Goal: Information Seeking & Learning: Understand process/instructions

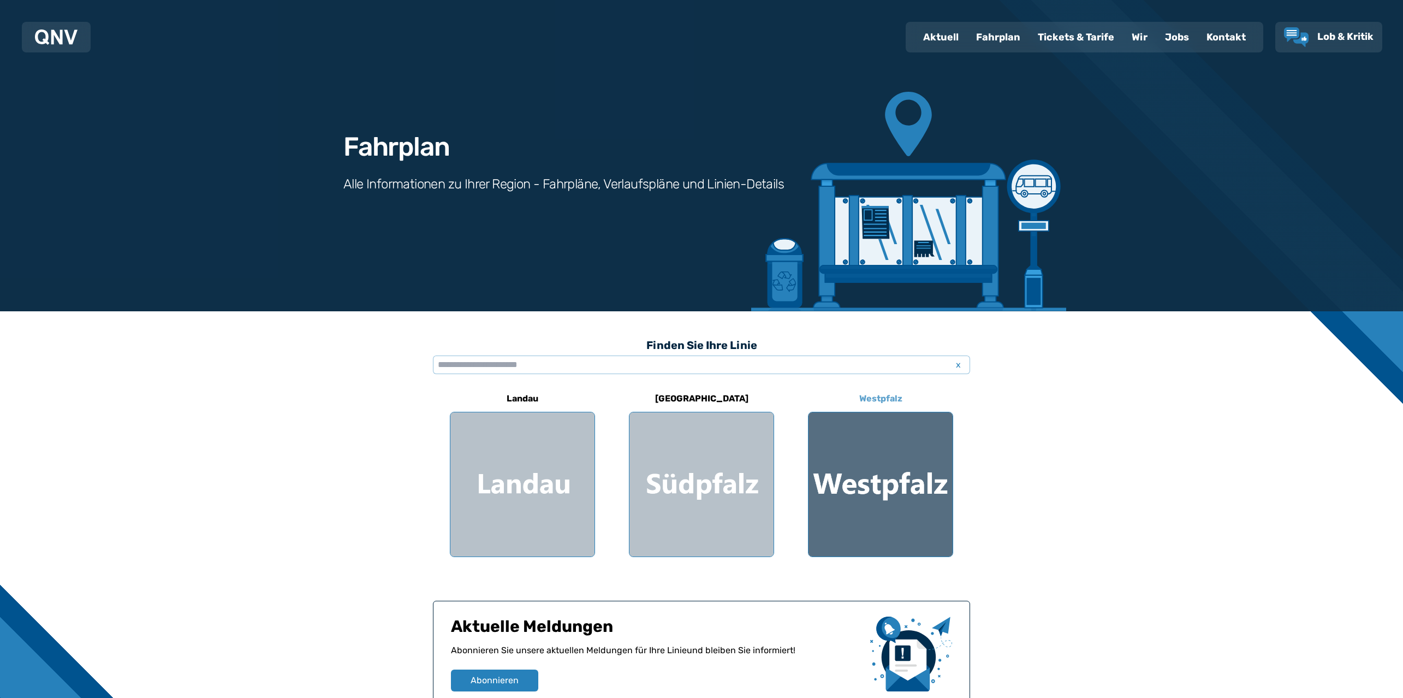
click at [940, 507] on div at bounding box center [881, 484] width 144 height 144
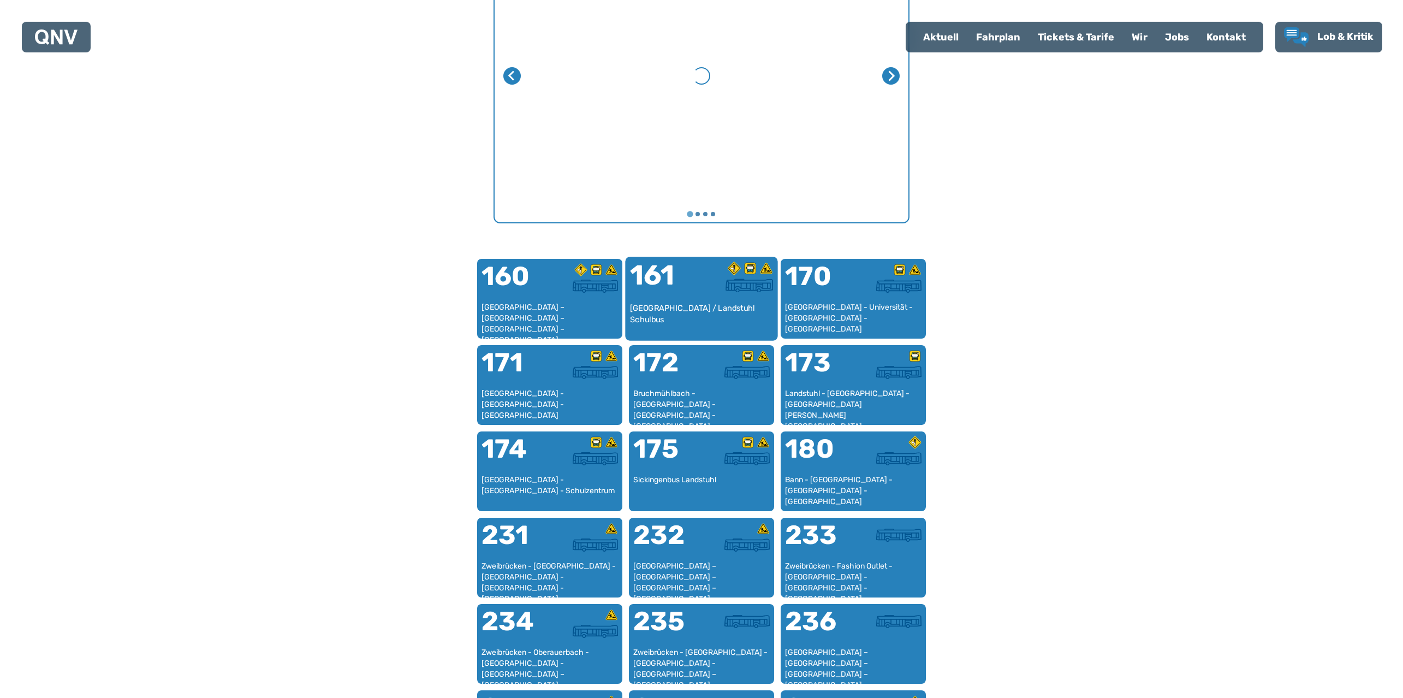
scroll to position [704, 0]
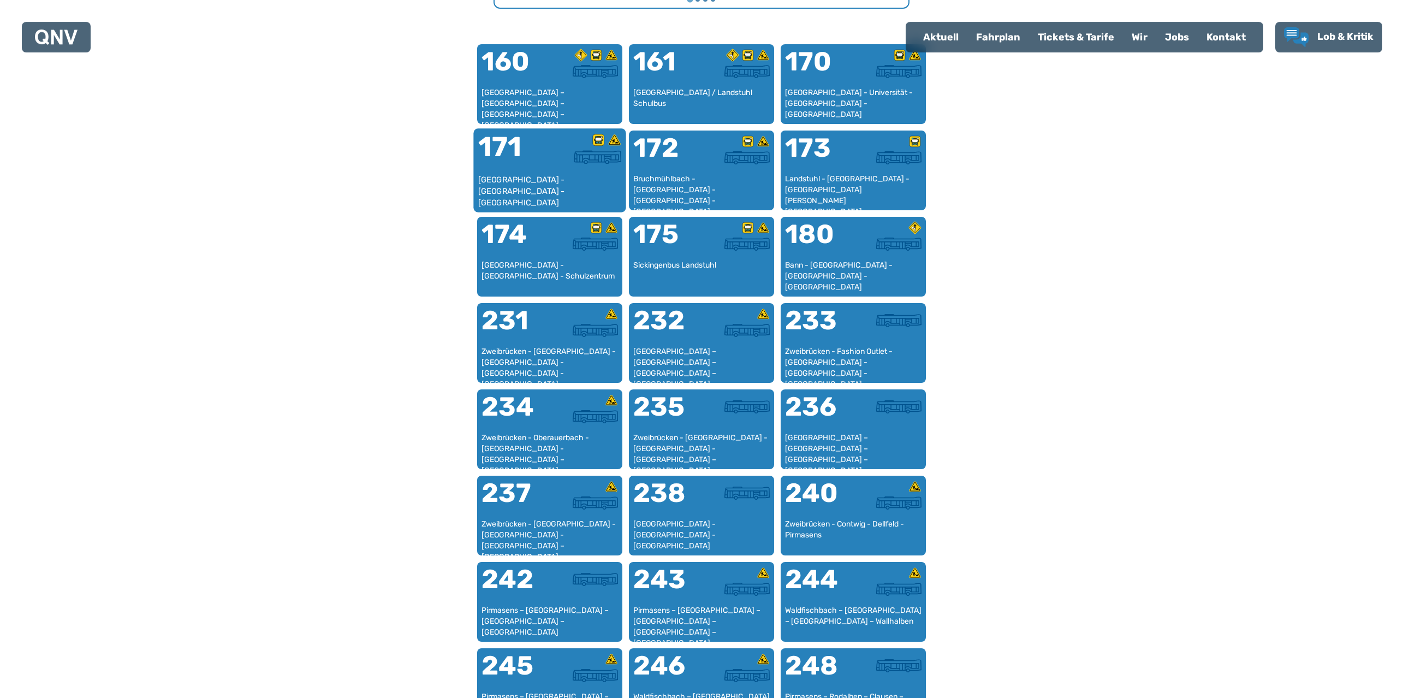
click at [582, 168] on div at bounding box center [586, 153] width 72 height 41
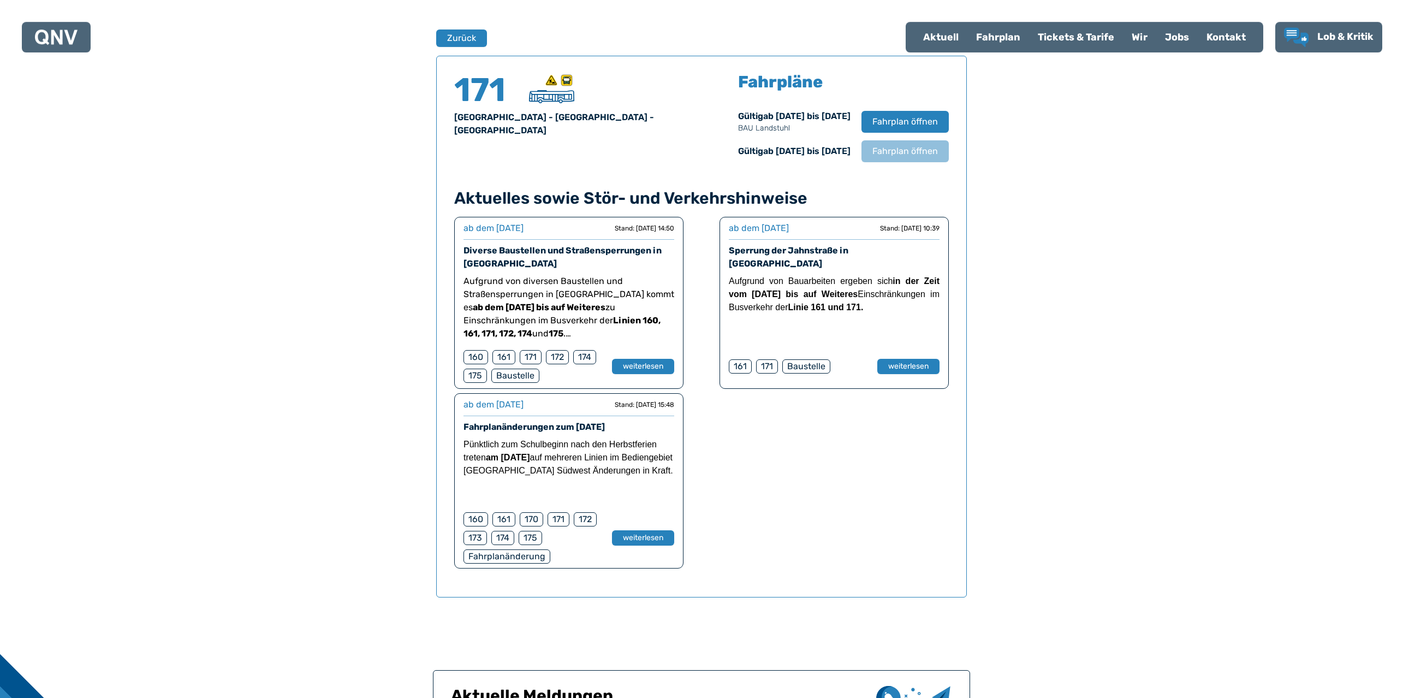
scroll to position [720, 0]
click at [895, 116] on span "Fahrplan öffnen" at bounding box center [905, 121] width 67 height 13
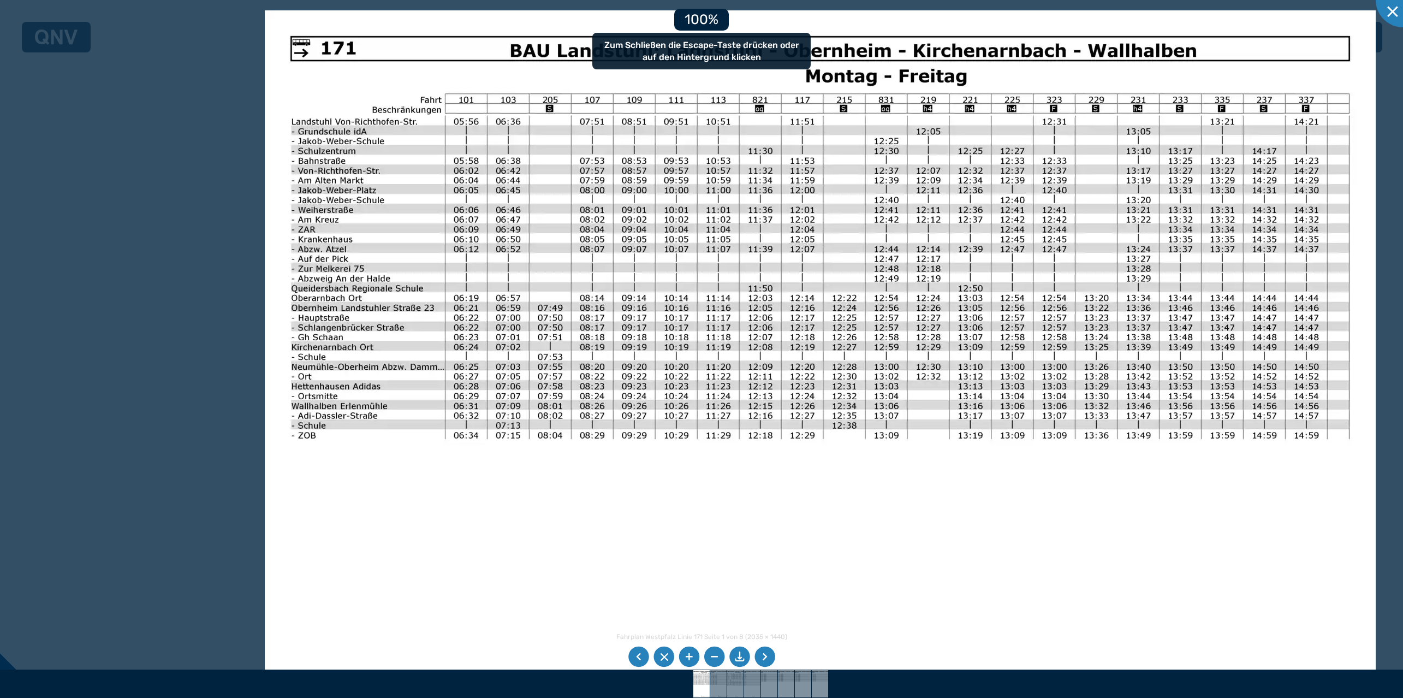
click at [468, 281] on img at bounding box center [820, 403] width 1111 height 786
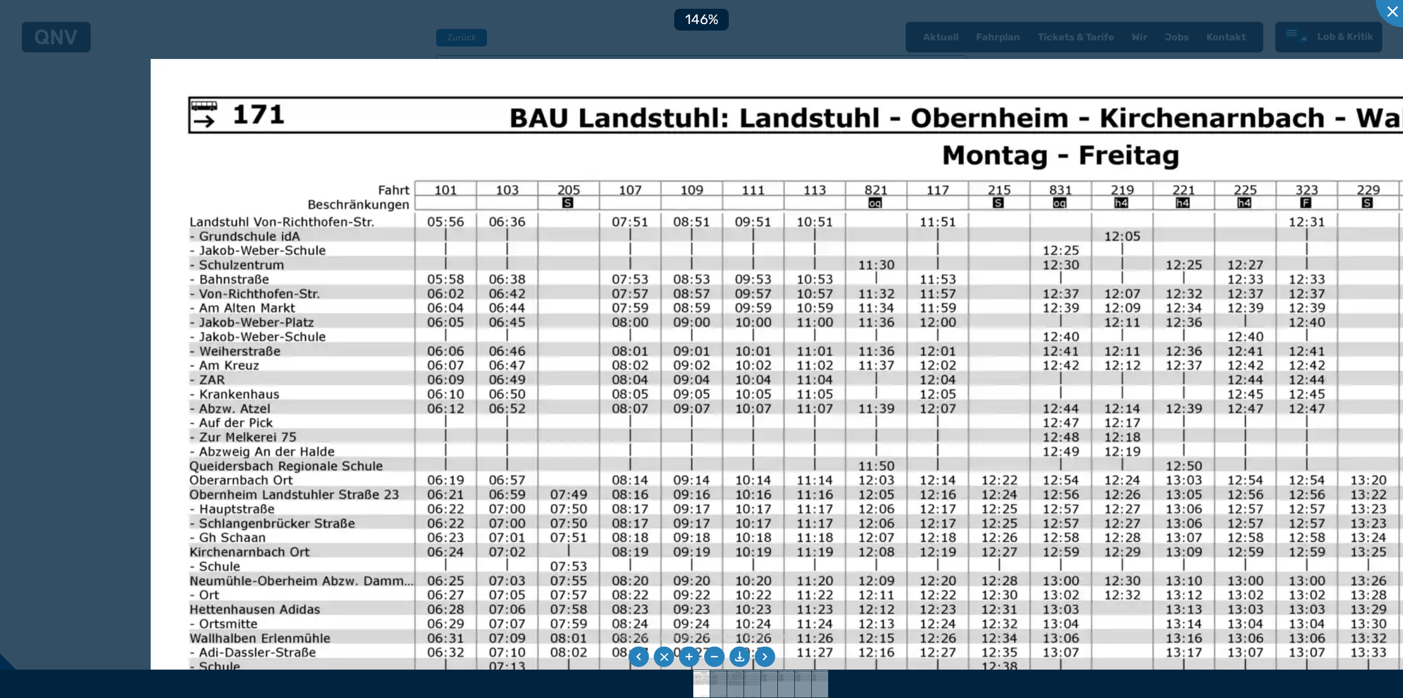
click at [646, 247] on img at bounding box center [964, 634] width 1627 height 1151
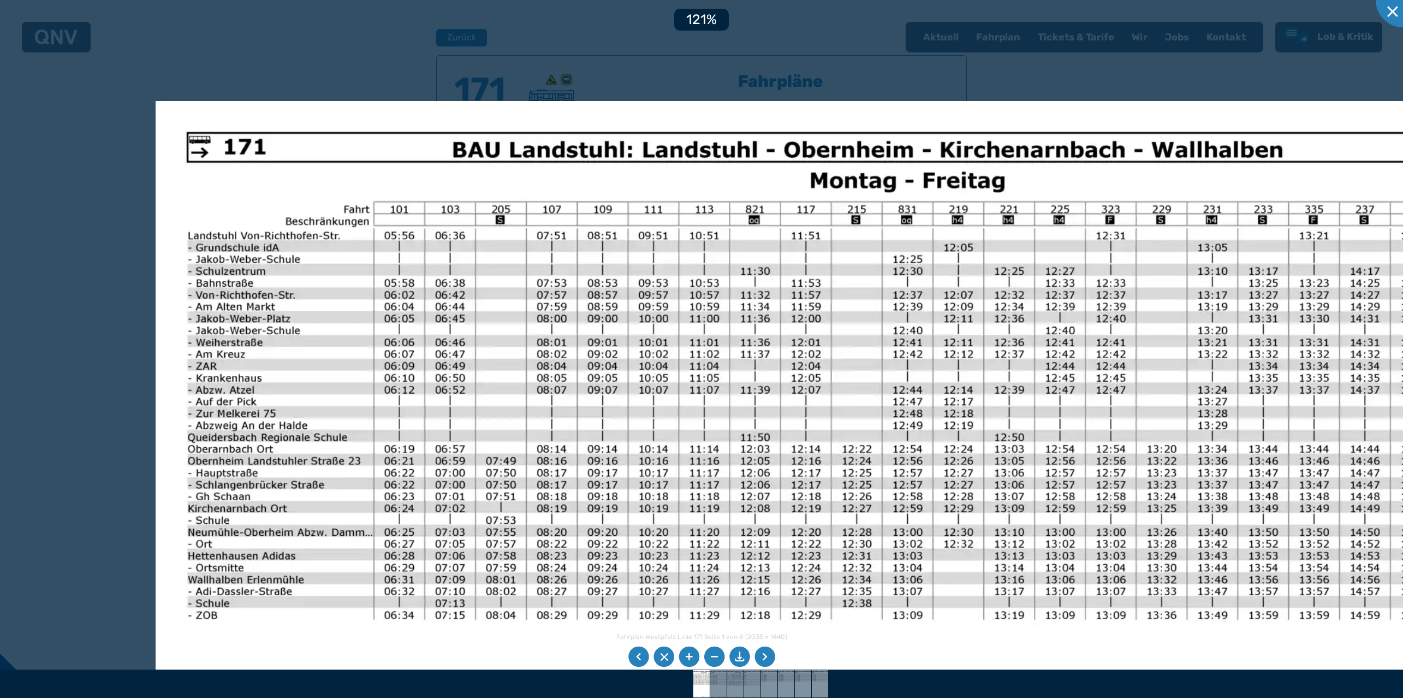
click at [423, 353] on img at bounding box center [828, 576] width 1344 height 951
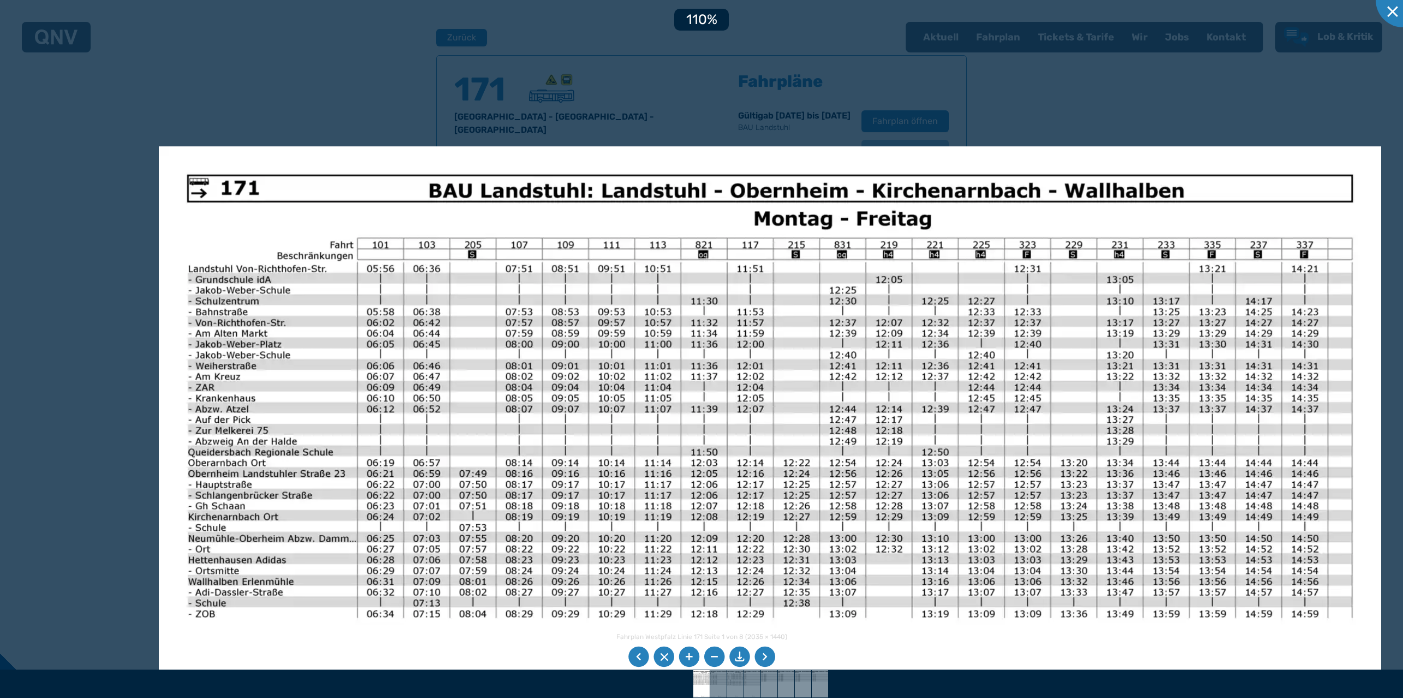
click at [474, 470] on img at bounding box center [770, 578] width 1222 height 865
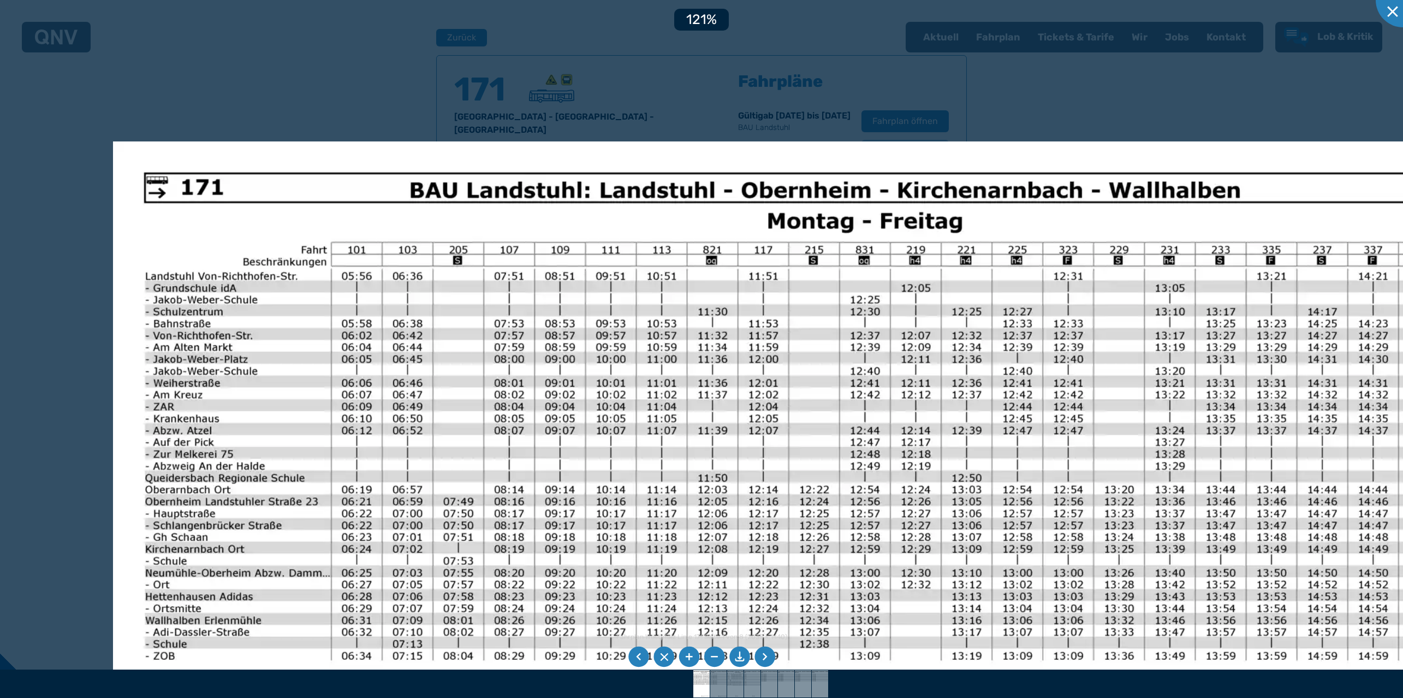
click at [542, 388] on img at bounding box center [785, 616] width 1344 height 951
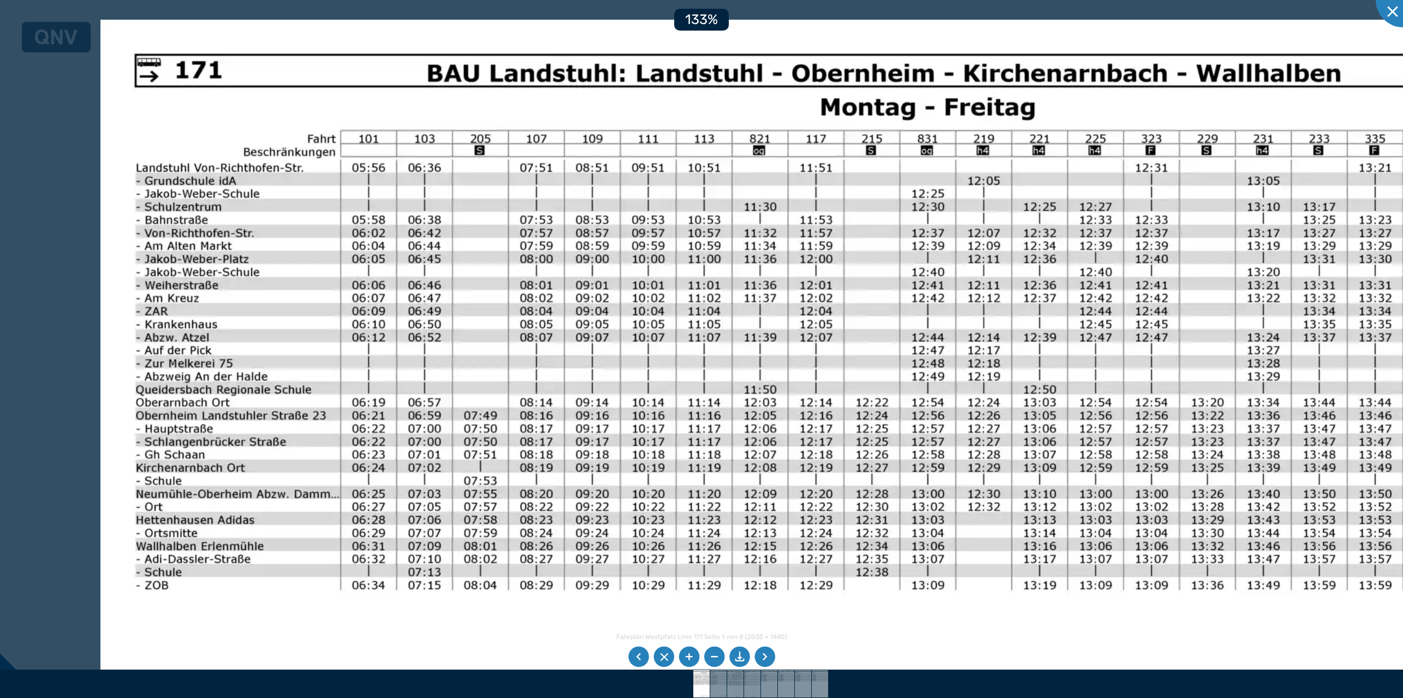
click at [466, 565] on img at bounding box center [839, 543] width 1479 height 1047
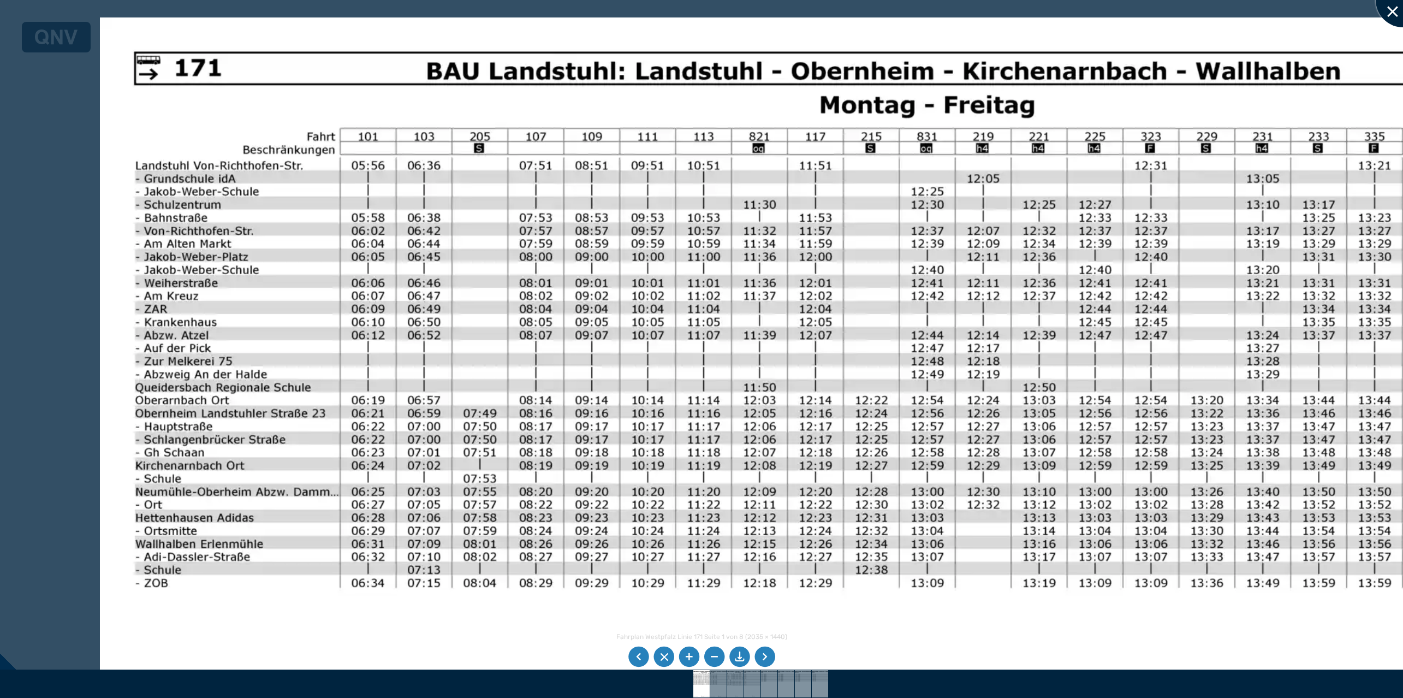
click at [1401, 13] on div at bounding box center [1403, 0] width 55 height 55
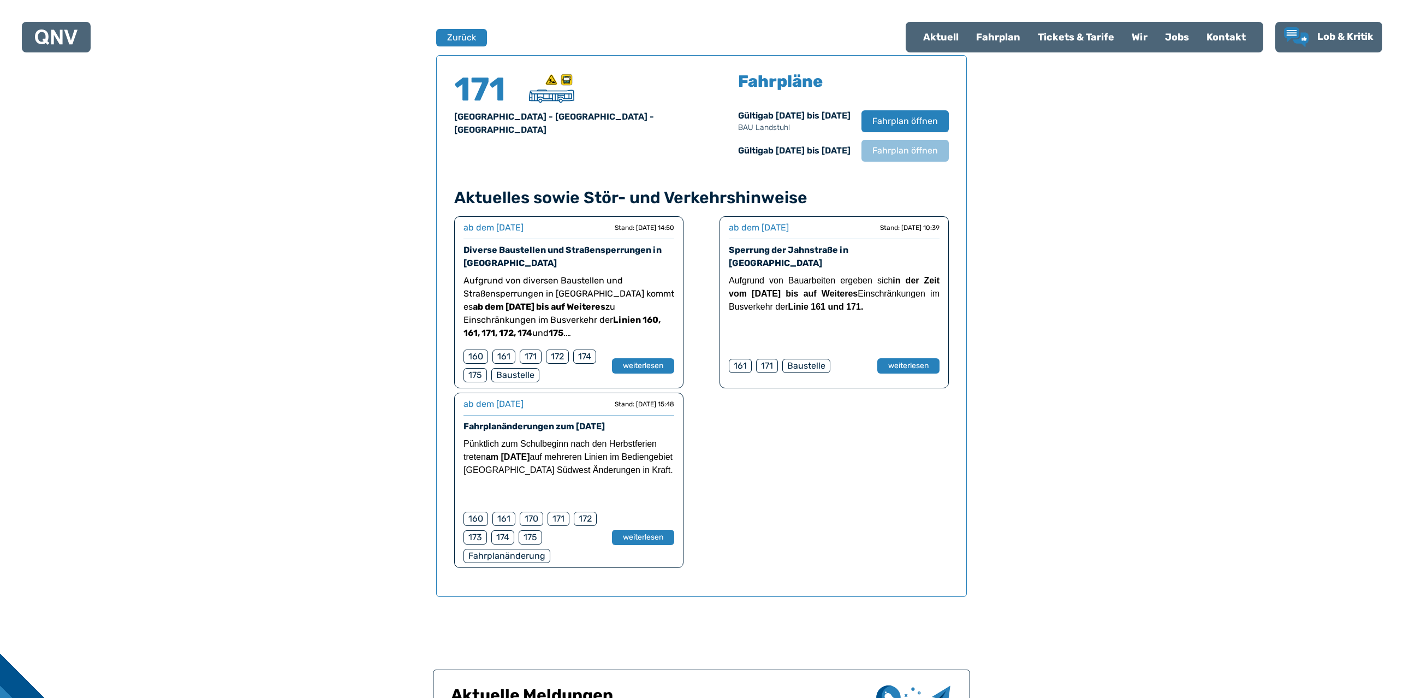
click at [491, 44] on div "Zurück 171 [GEOGRAPHIC_DATA] - [GEOGRAPHIC_DATA] - [GEOGRAPHIC_DATA] Fahrpläne …" at bounding box center [701, 313] width 531 height 626
click at [455, 39] on button "Zurück" at bounding box center [462, 37] width 52 height 18
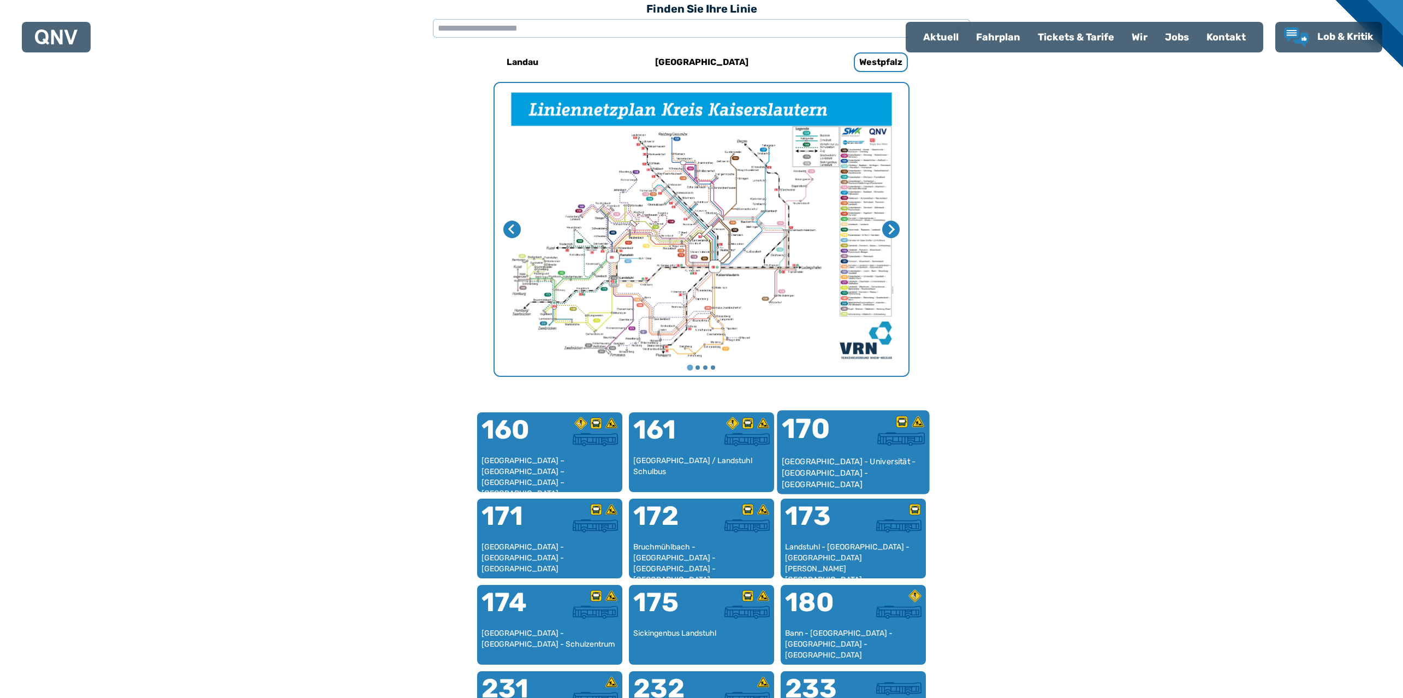
click at [830, 465] on div "[GEOGRAPHIC_DATA] - Universität - [GEOGRAPHIC_DATA] - [GEOGRAPHIC_DATA]" at bounding box center [854, 472] width 144 height 33
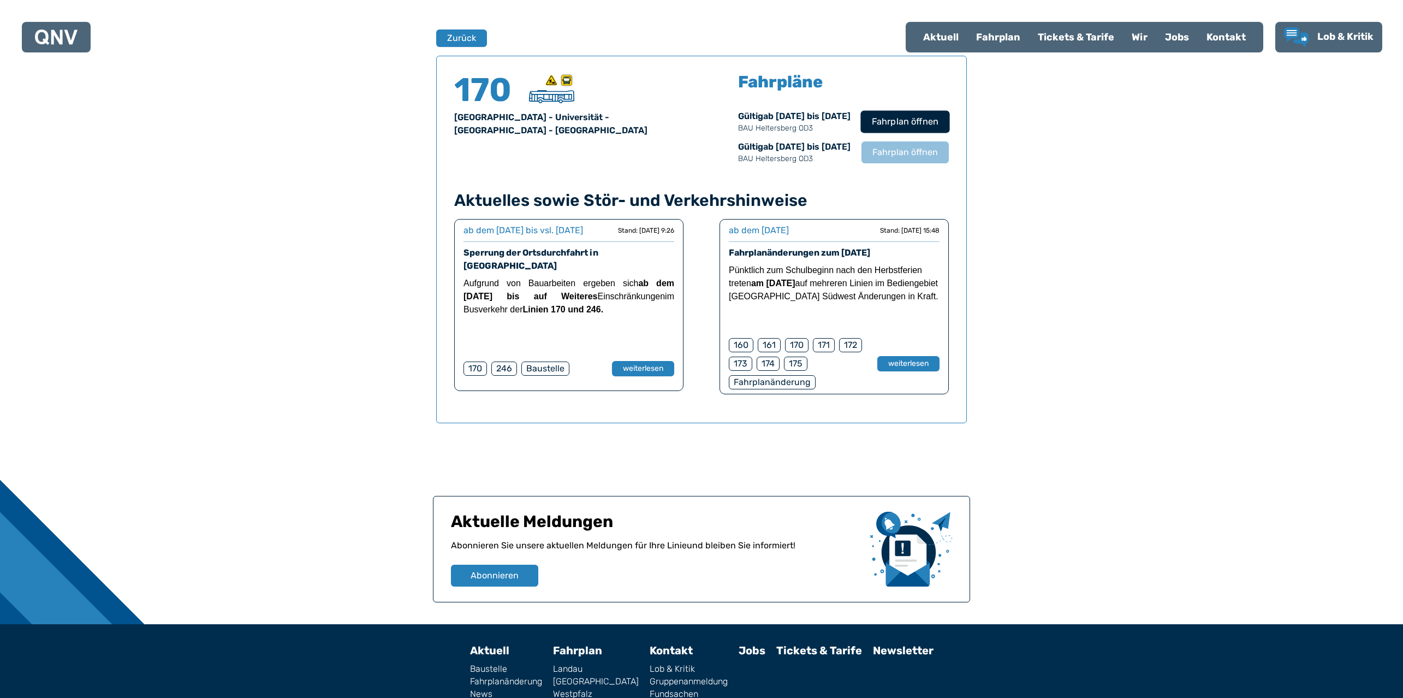
scroll to position [720, 0]
click at [886, 122] on span "Fahrplan öffnen" at bounding box center [905, 121] width 67 height 13
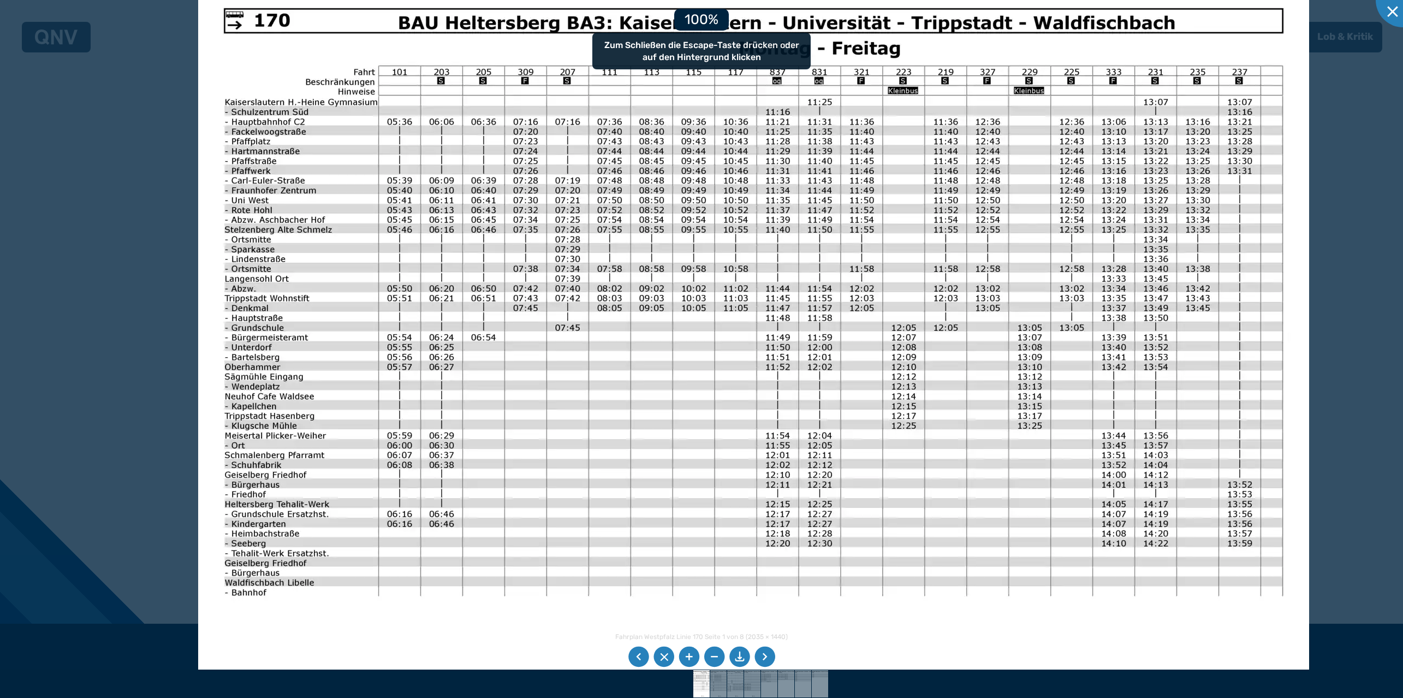
click at [601, 259] on img at bounding box center [753, 376] width 1111 height 786
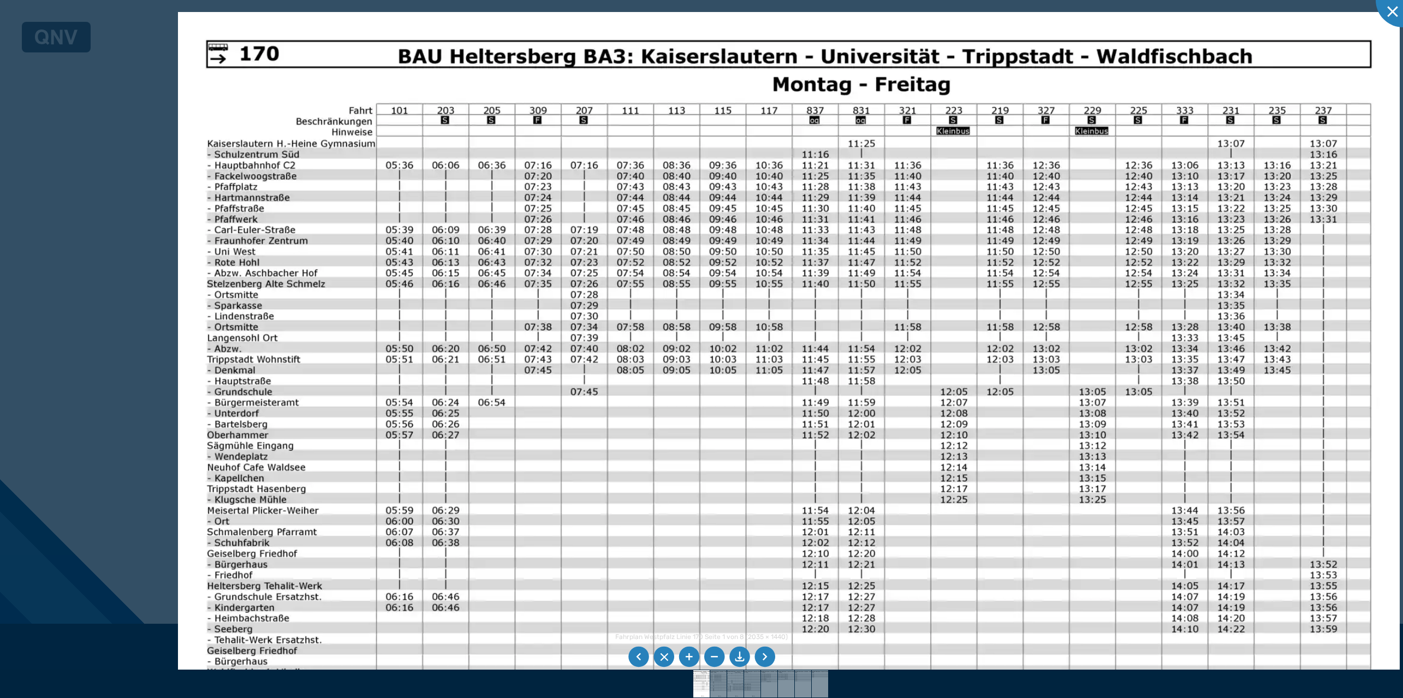
click at [462, 320] on img at bounding box center [789, 444] width 1222 height 865
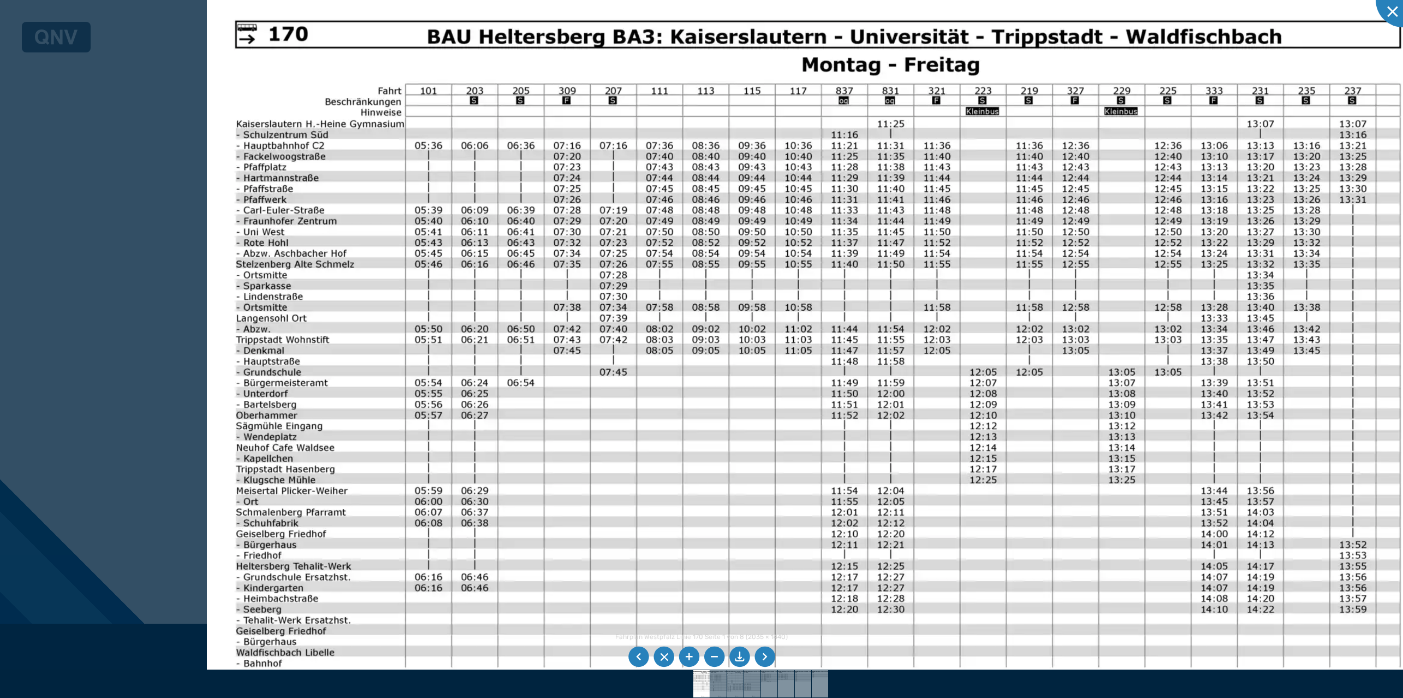
click at [686, 500] on img at bounding box center [818, 424] width 1222 height 865
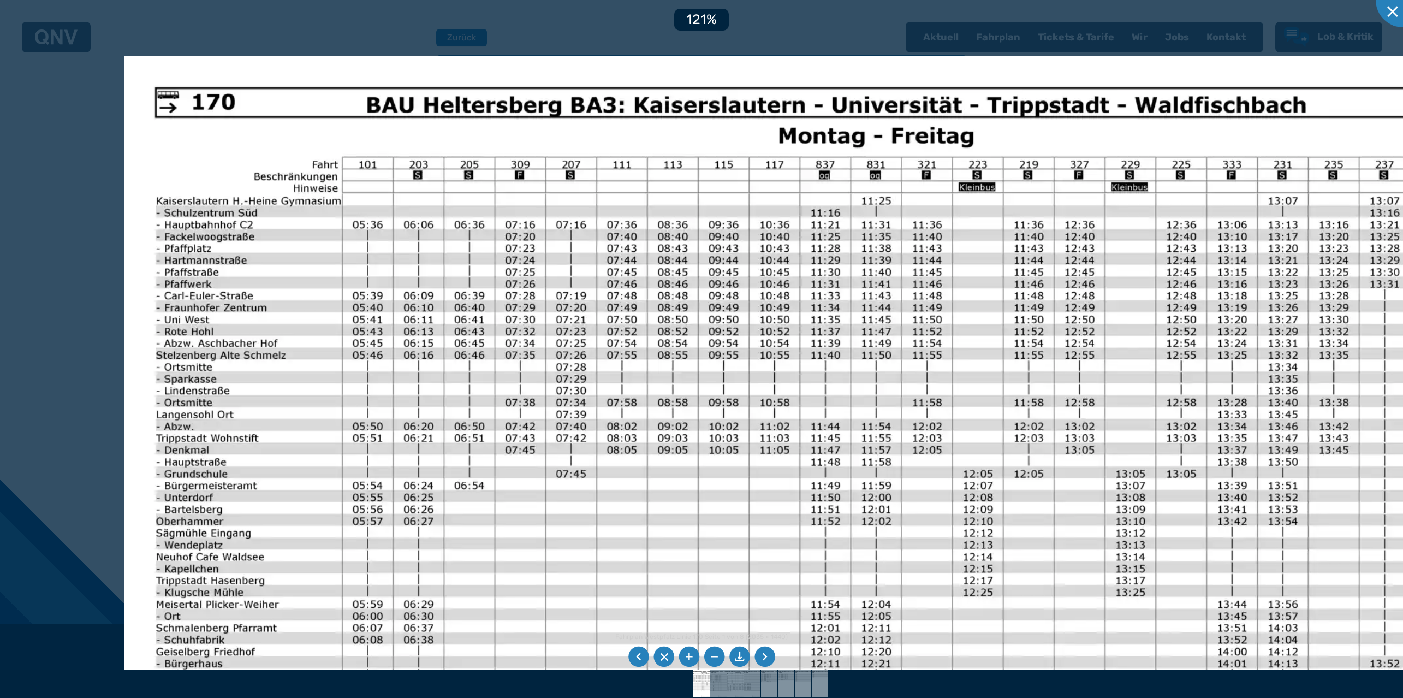
click at [708, 470] on img at bounding box center [796, 531] width 1344 height 951
click at [760, 657] on li at bounding box center [765, 656] width 21 height 21
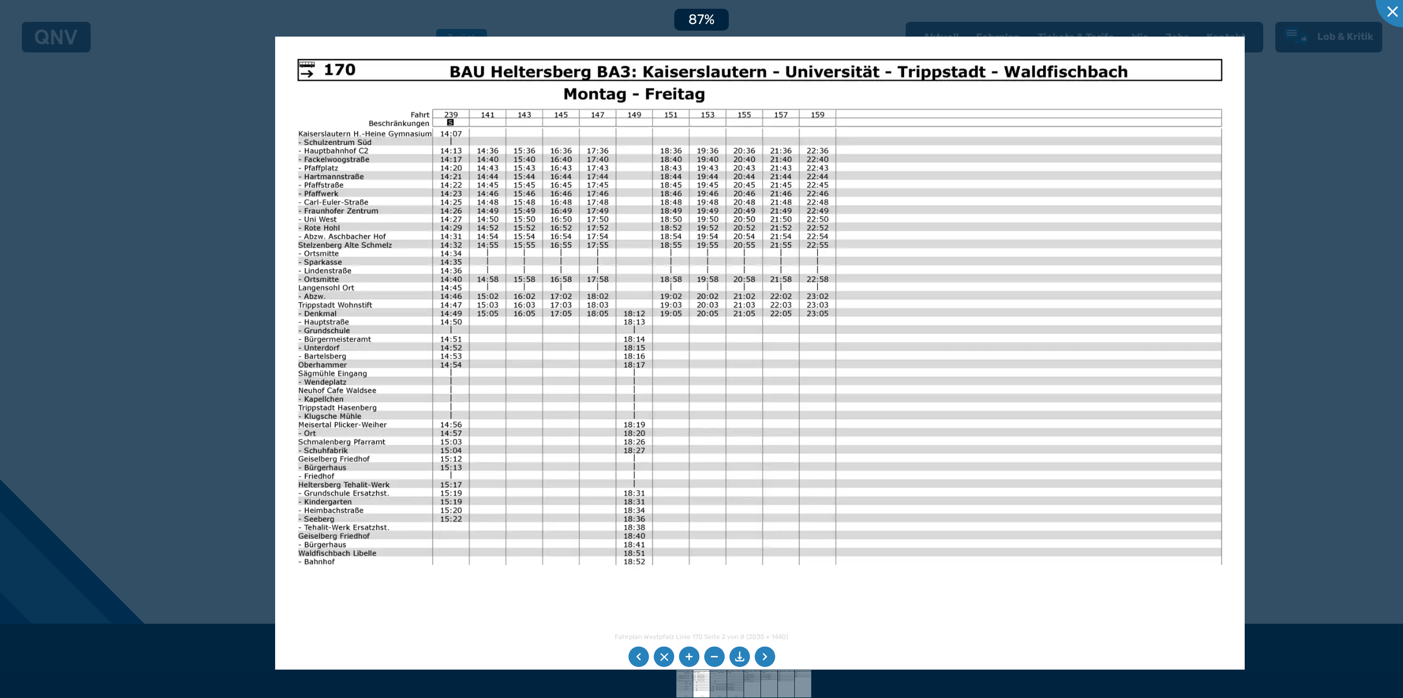
click at [423, 347] on img at bounding box center [760, 380] width 970 height 686
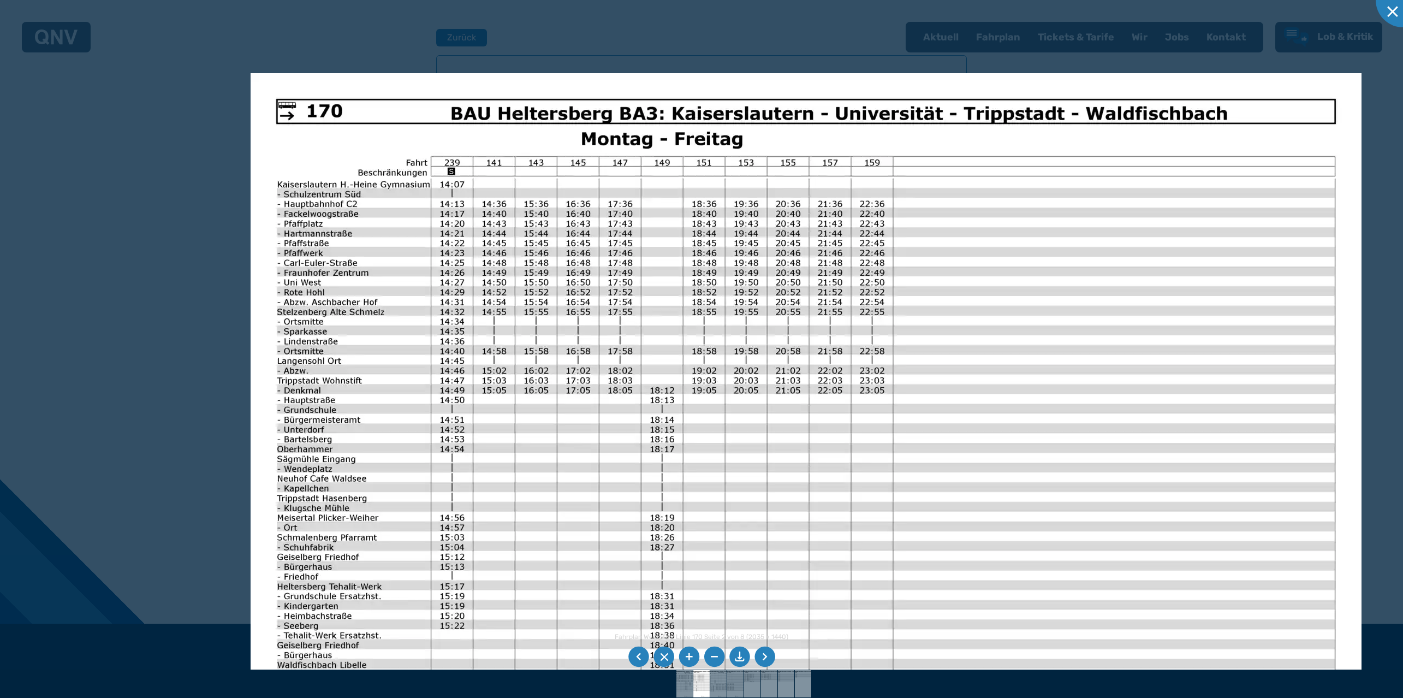
click at [764, 657] on li at bounding box center [765, 656] width 21 height 21
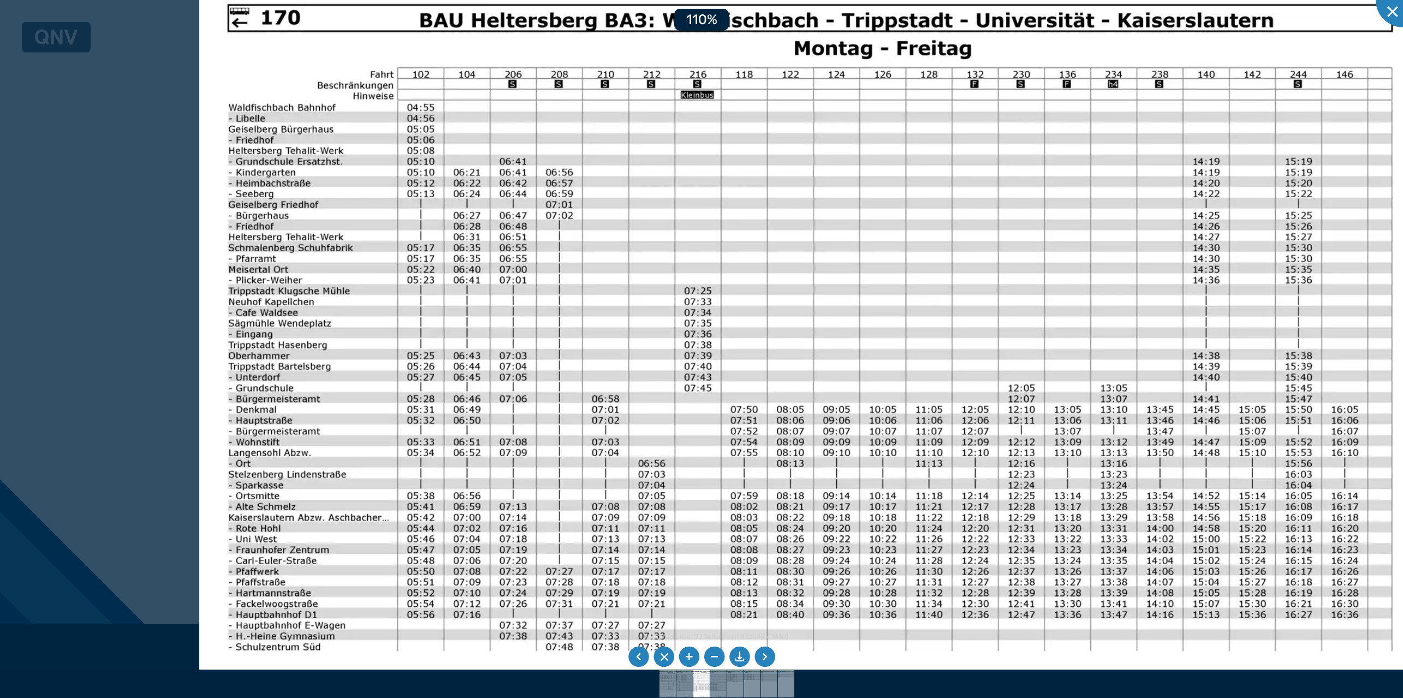
click at [623, 357] on img at bounding box center [810, 408] width 1222 height 865
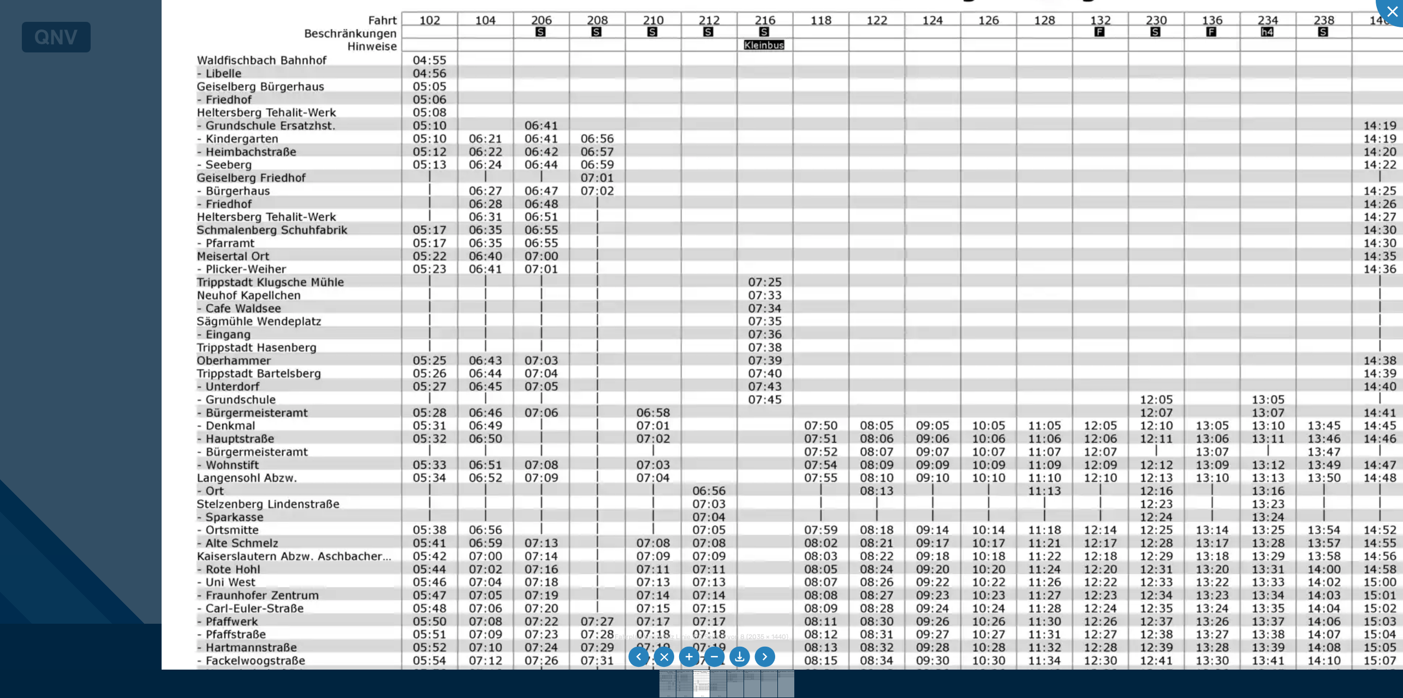
click at [761, 651] on li at bounding box center [765, 656] width 21 height 21
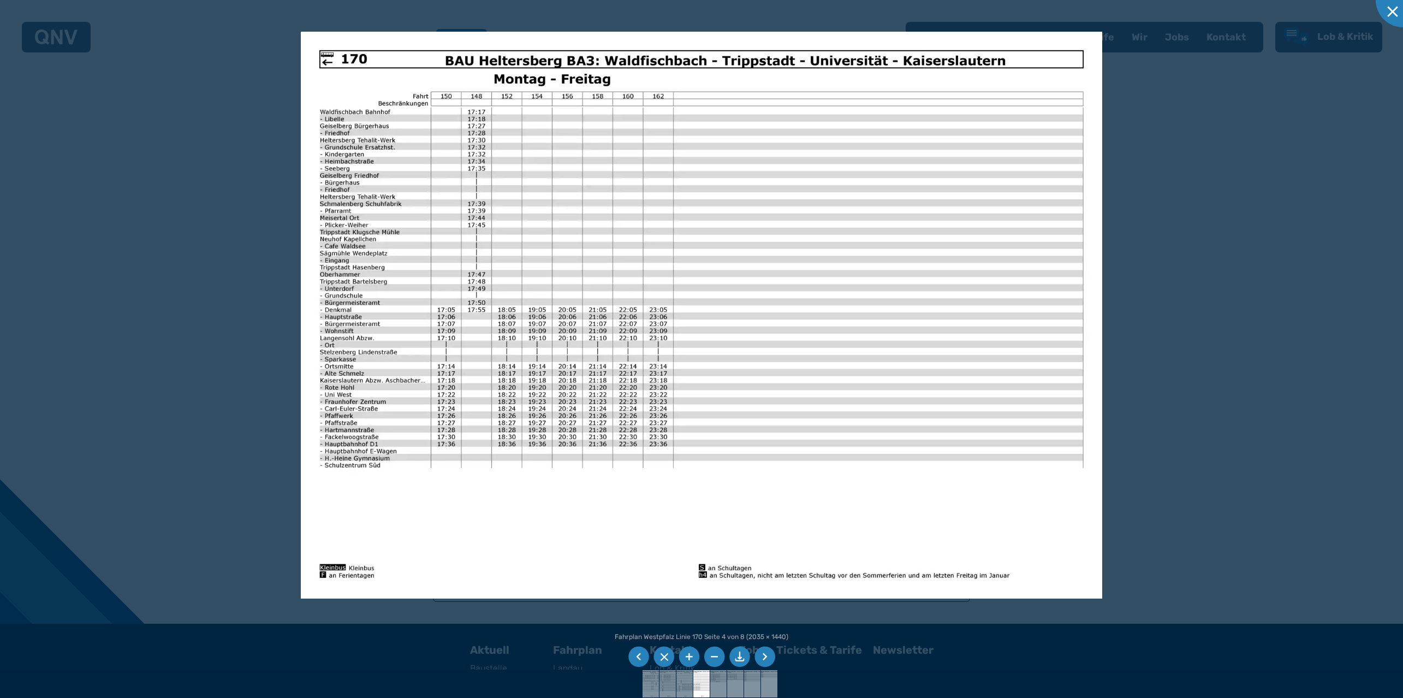
click at [764, 658] on li at bounding box center [765, 656] width 21 height 21
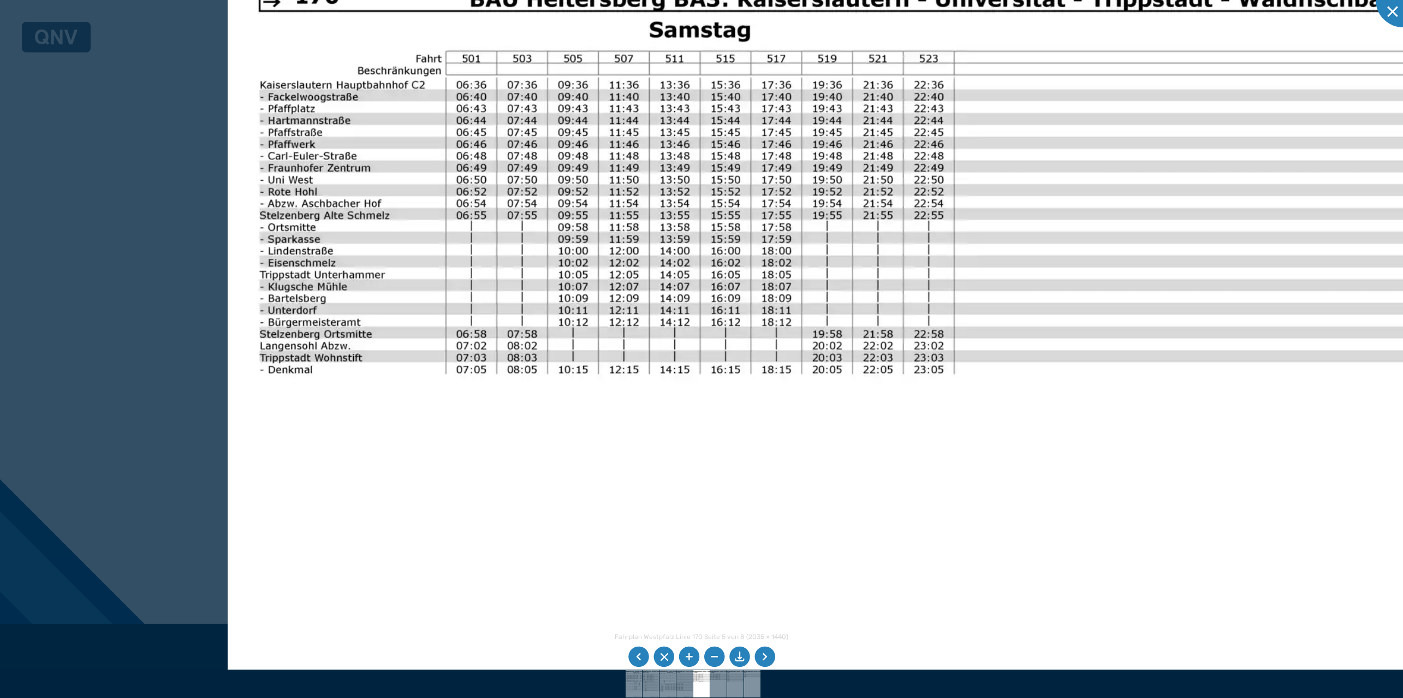
click at [762, 648] on li at bounding box center [765, 656] width 21 height 21
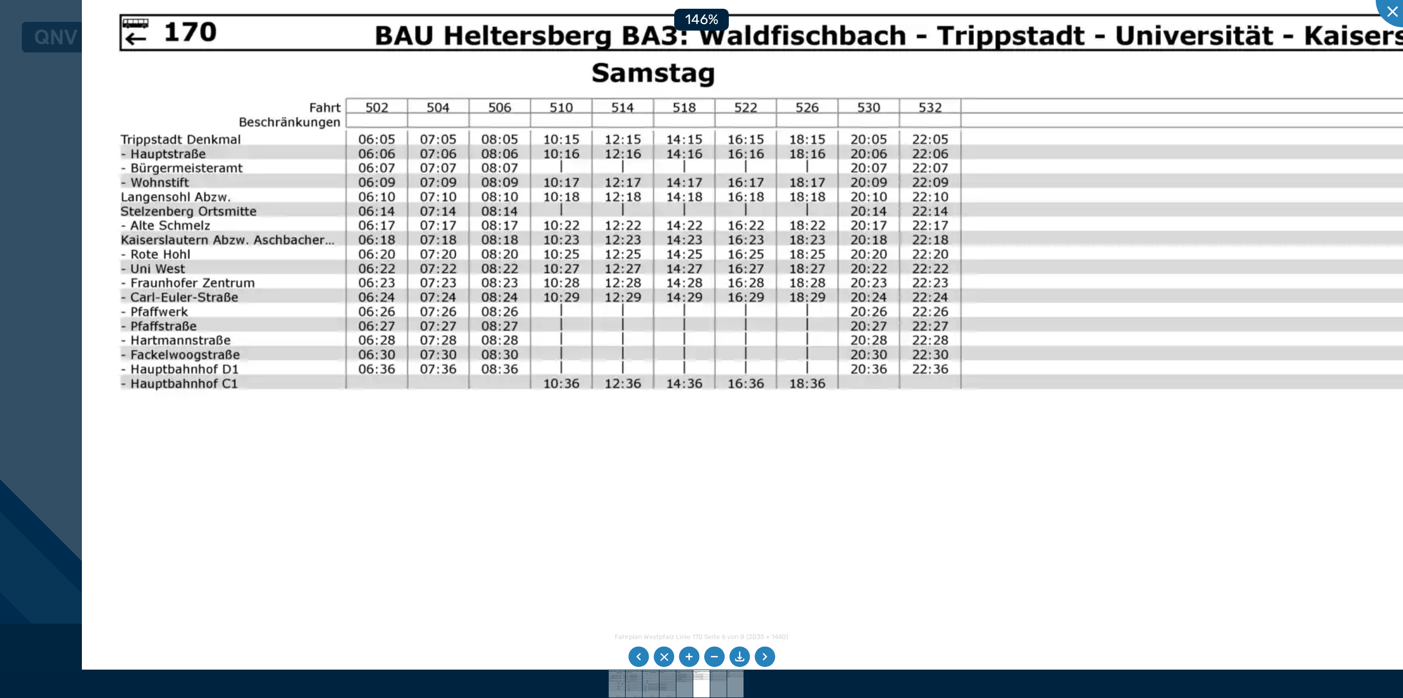
click at [507, 174] on img at bounding box center [895, 552] width 1627 height 1151
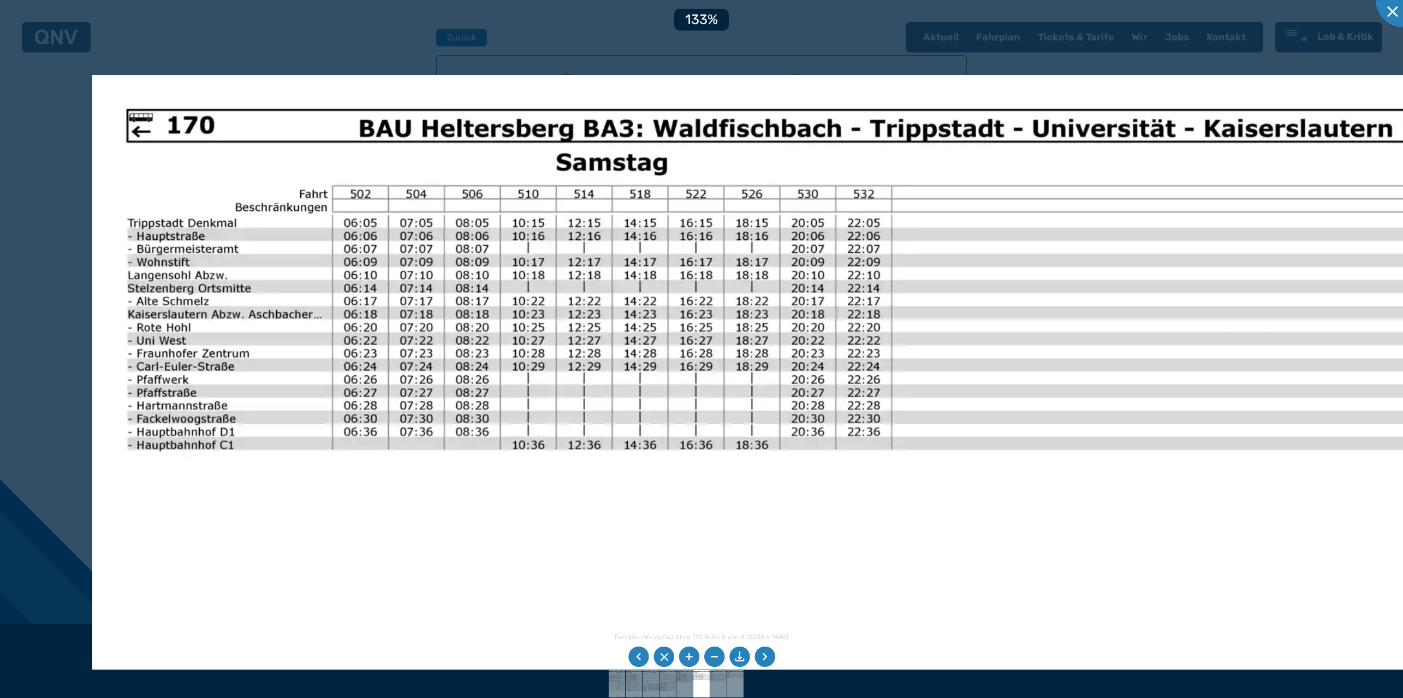
click at [675, 46] on div at bounding box center [701, 349] width 1403 height 698
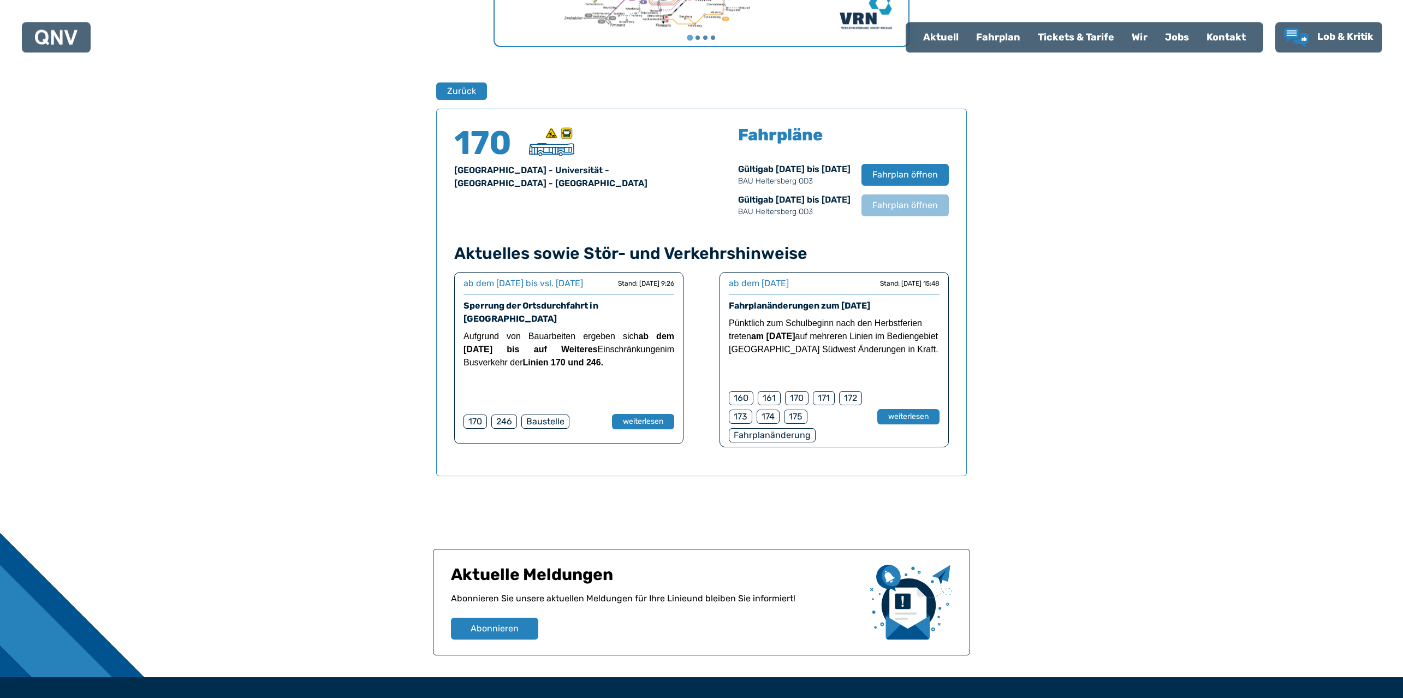
scroll to position [664, 0]
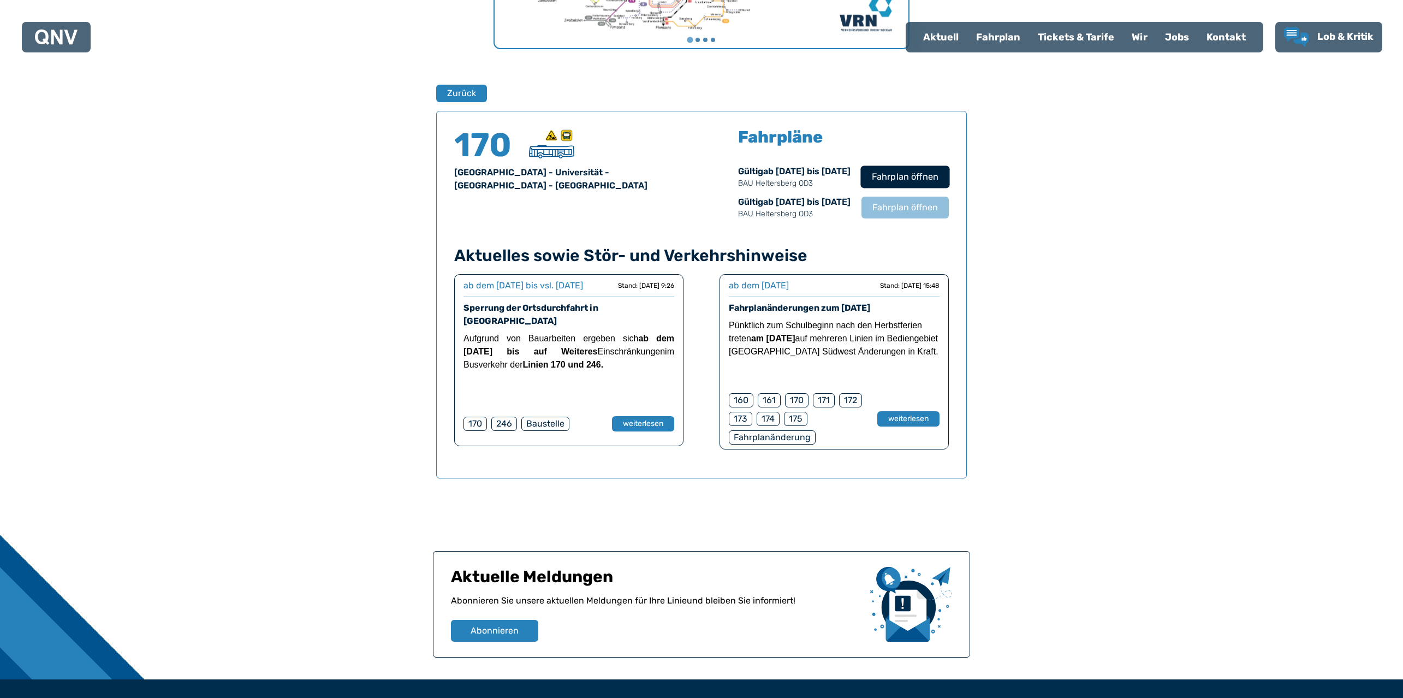
click at [906, 174] on span "Fahrplan öffnen" at bounding box center [905, 176] width 67 height 13
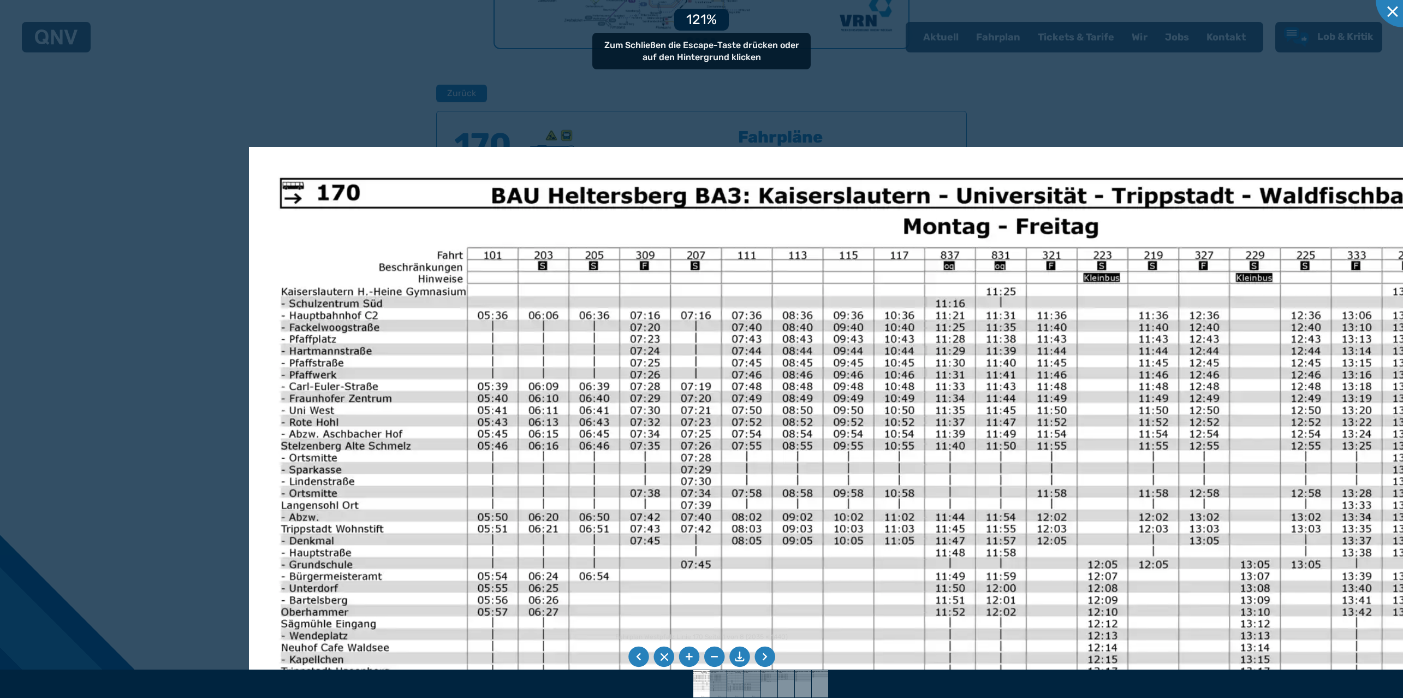
click at [696, 505] on img at bounding box center [921, 622] width 1344 height 951
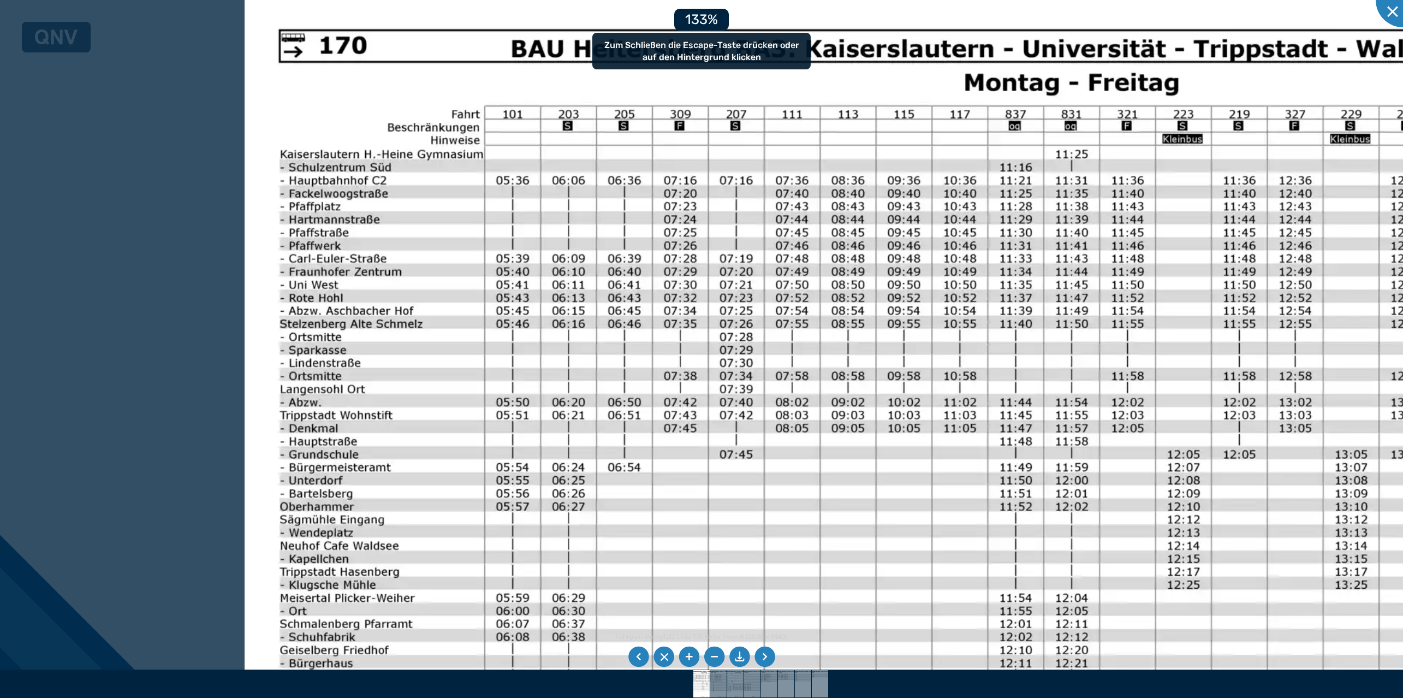
click at [523, 336] on img at bounding box center [984, 518] width 1479 height 1047
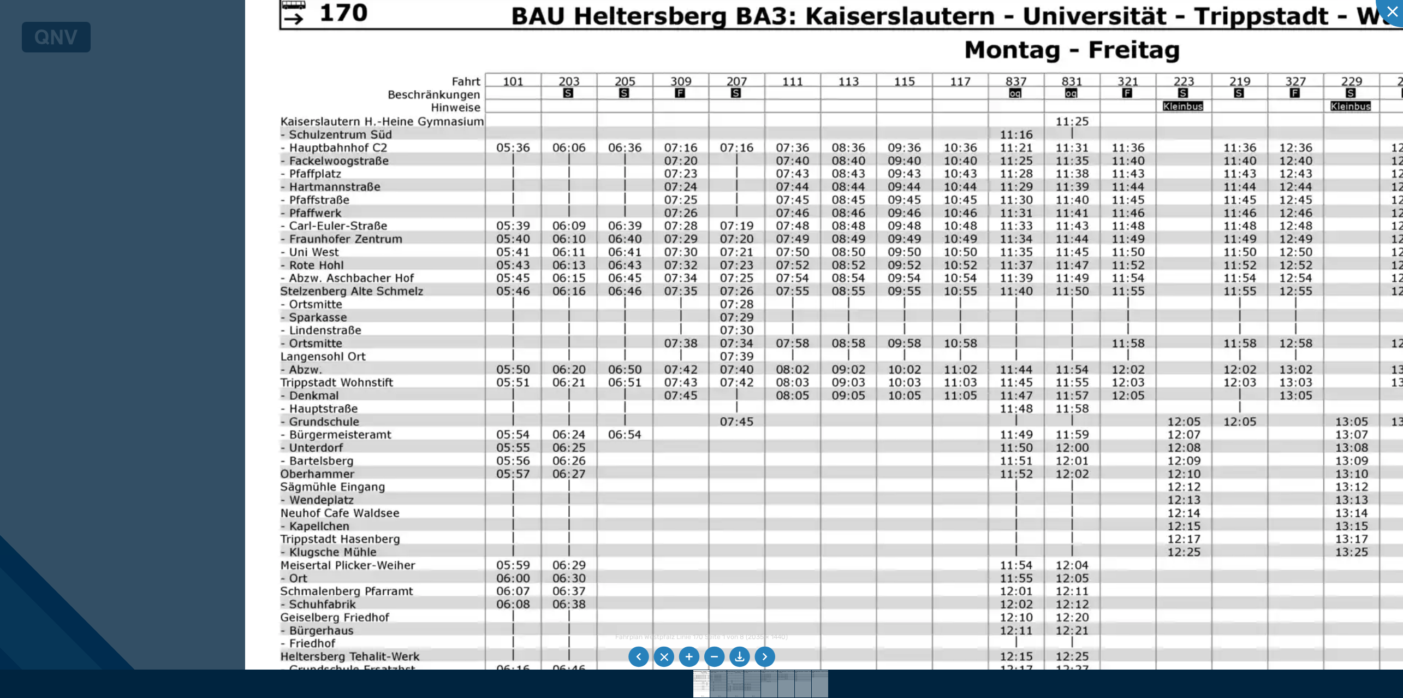
click at [478, 379] on img at bounding box center [984, 485] width 1479 height 1047
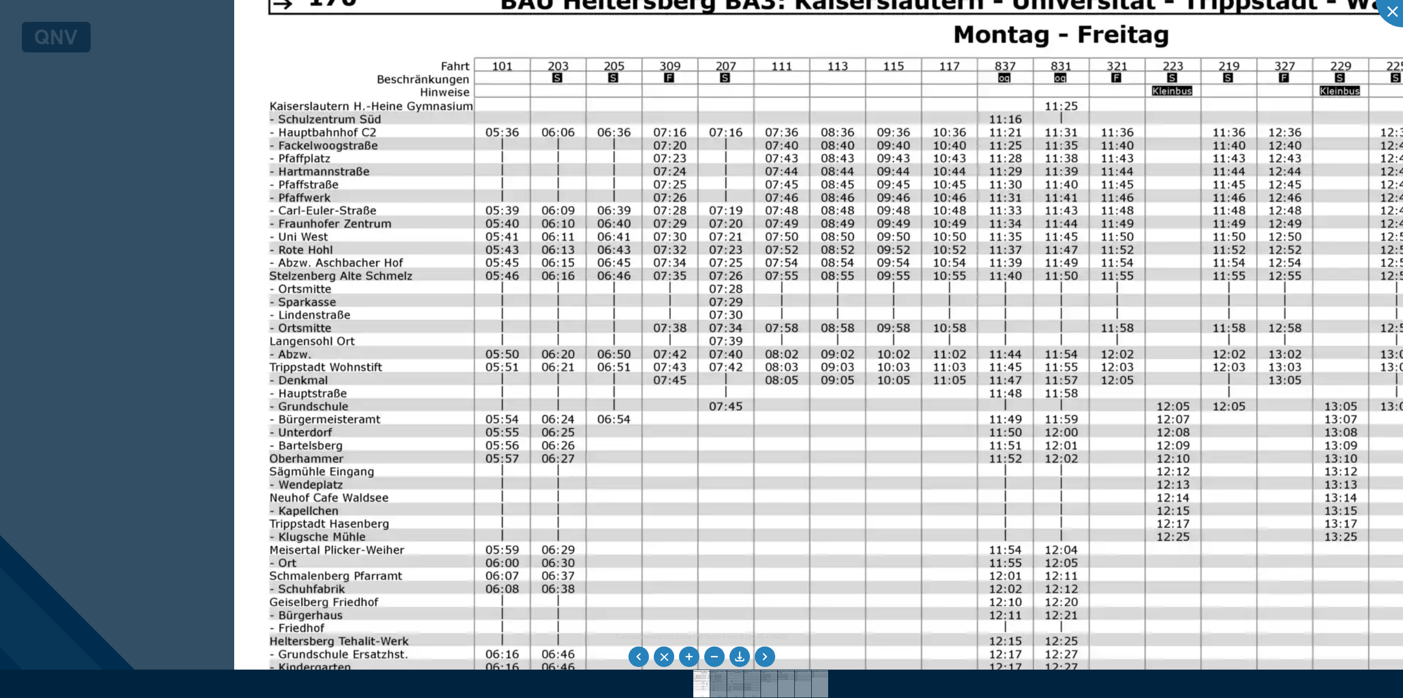
click at [165, 340] on div at bounding box center [701, 349] width 1403 height 698
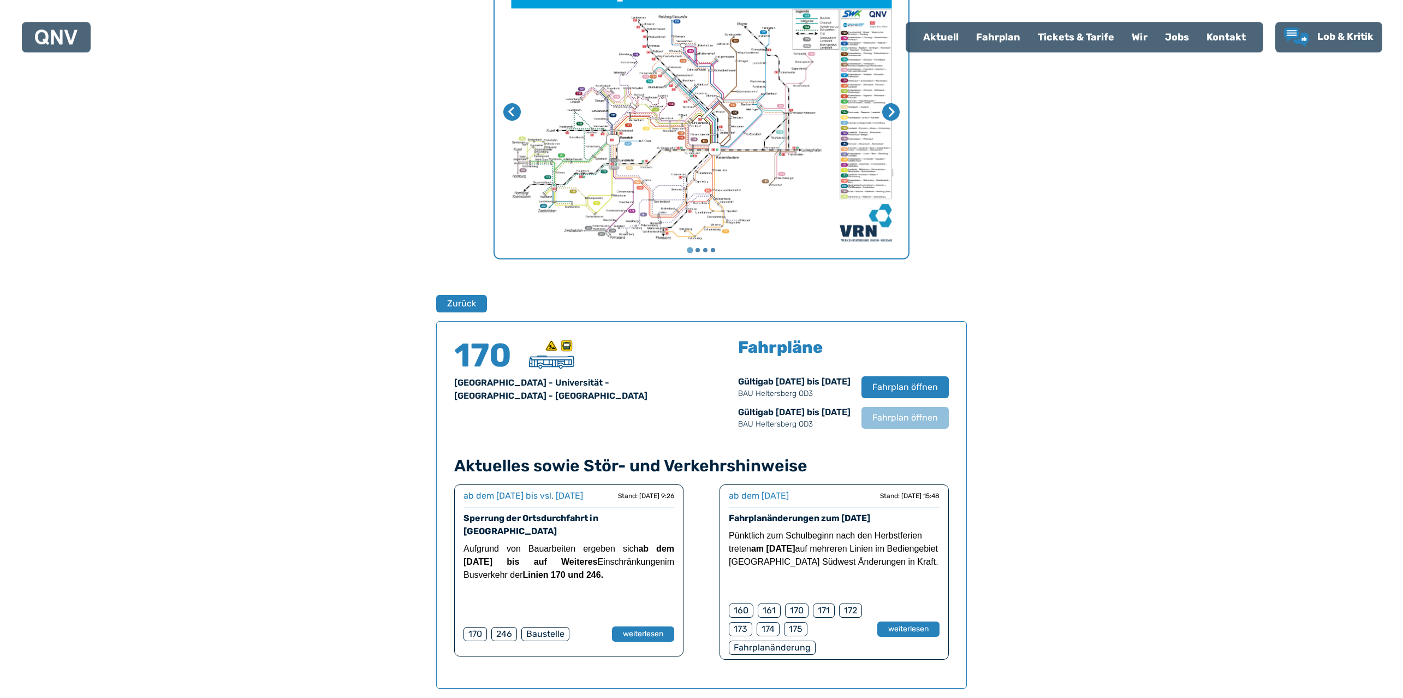
scroll to position [497, 0]
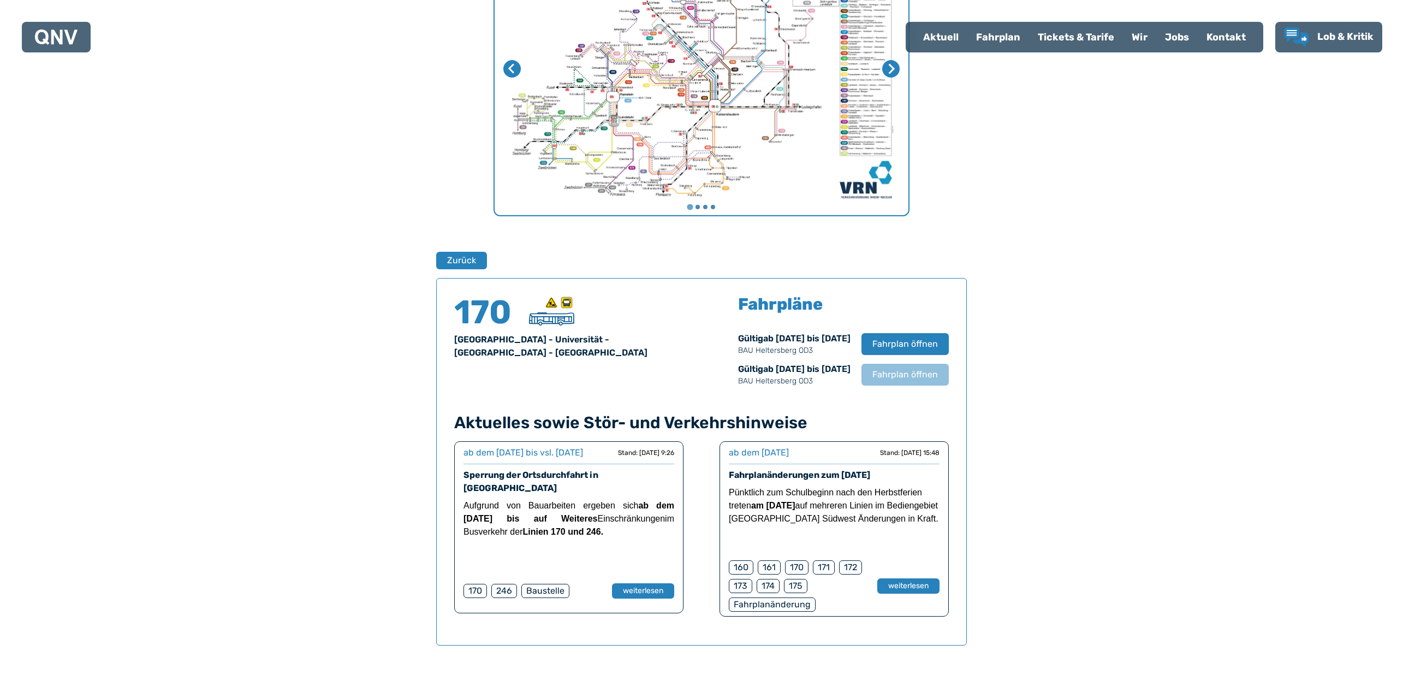
click at [1190, 426] on div "Finden Sie Ihre Linie x [GEOGRAPHIC_DATA] [GEOGRAPHIC_DATA] [GEOGRAPHIC_DATA] 1…" at bounding box center [701, 330] width 1403 height 1032
click at [1225, 333] on div "Finden Sie Ihre Linie x [GEOGRAPHIC_DATA] [GEOGRAPHIC_DATA] [GEOGRAPHIC_DATA] 1…" at bounding box center [701, 330] width 1403 height 1032
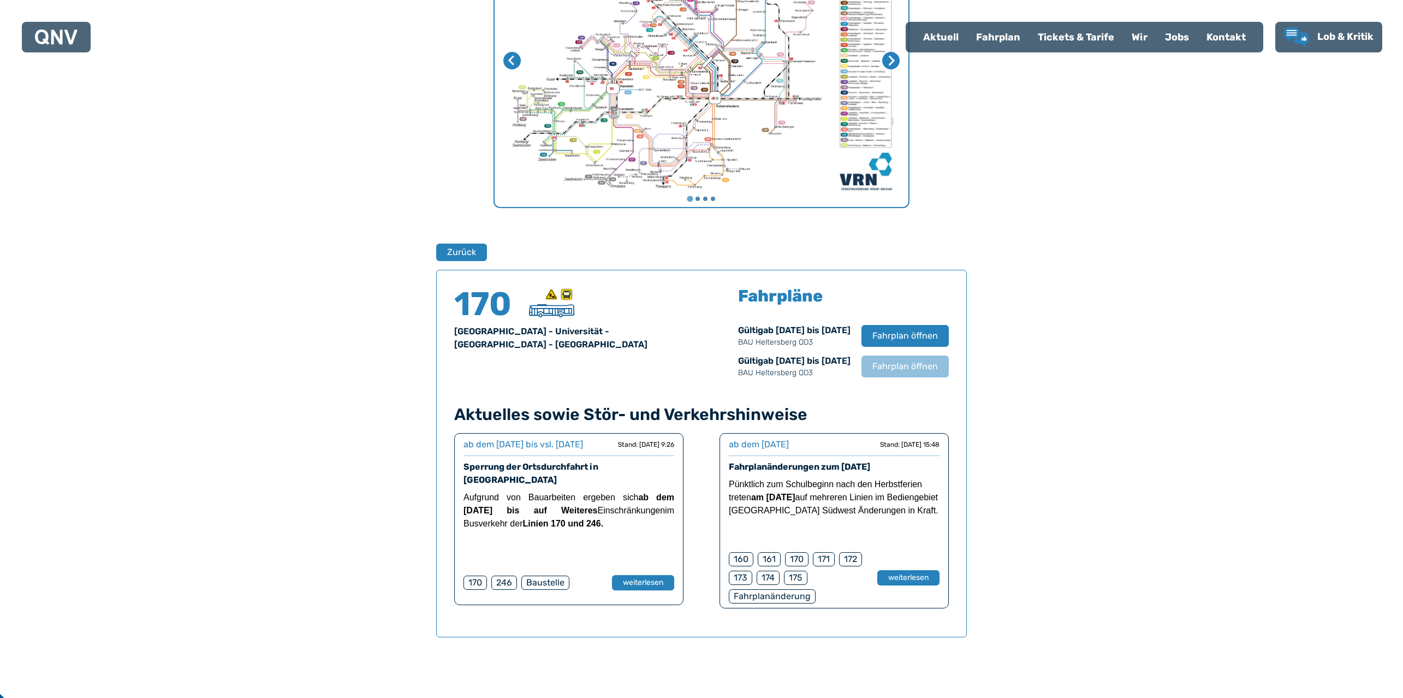
scroll to position [553, 0]
